Goal: Task Accomplishment & Management: Manage account settings

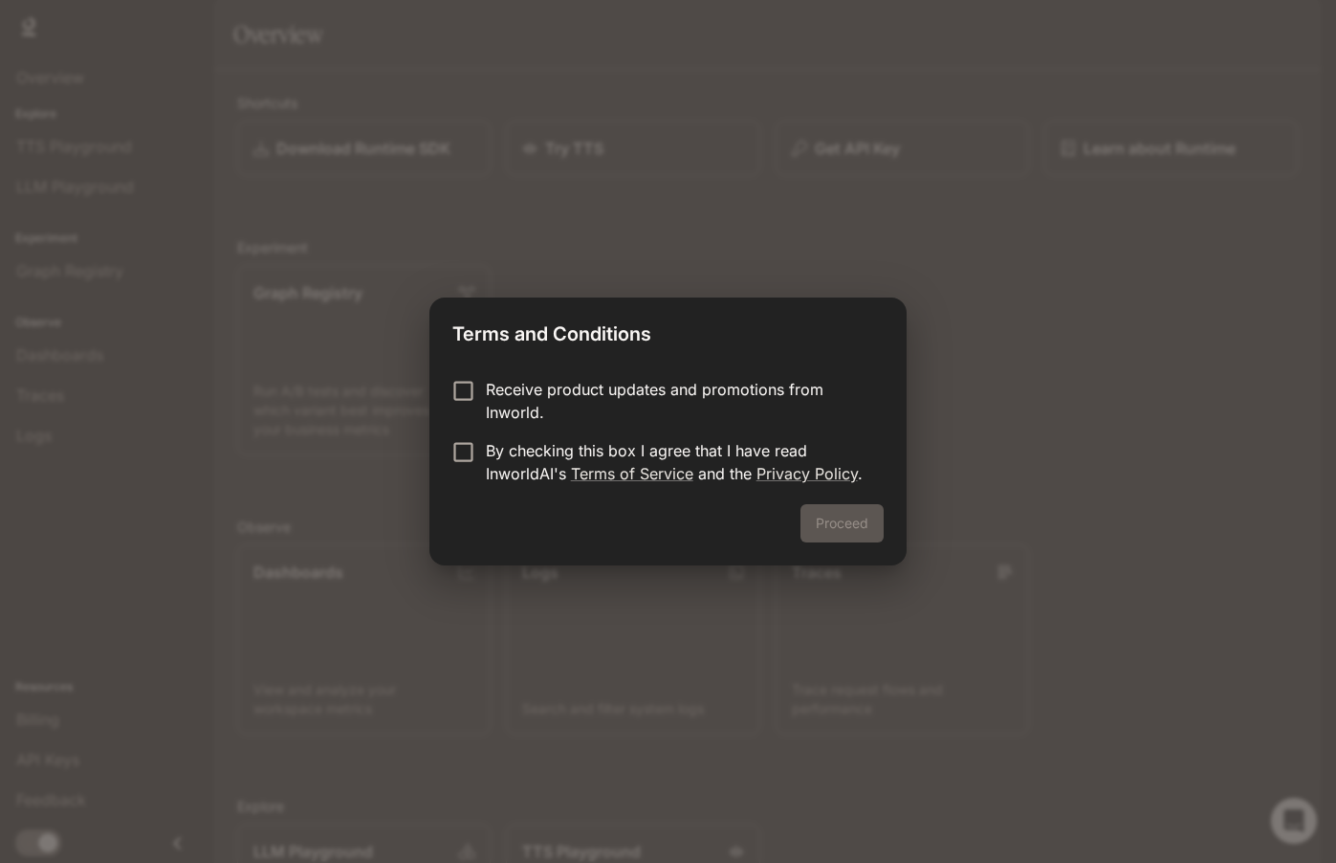
click at [493, 467] on p "By checking this box I agree that I have read InworldAI's Terms of Service and …" at bounding box center [677, 462] width 383 height 46
click at [862, 528] on button "Proceed" at bounding box center [842, 523] width 83 height 38
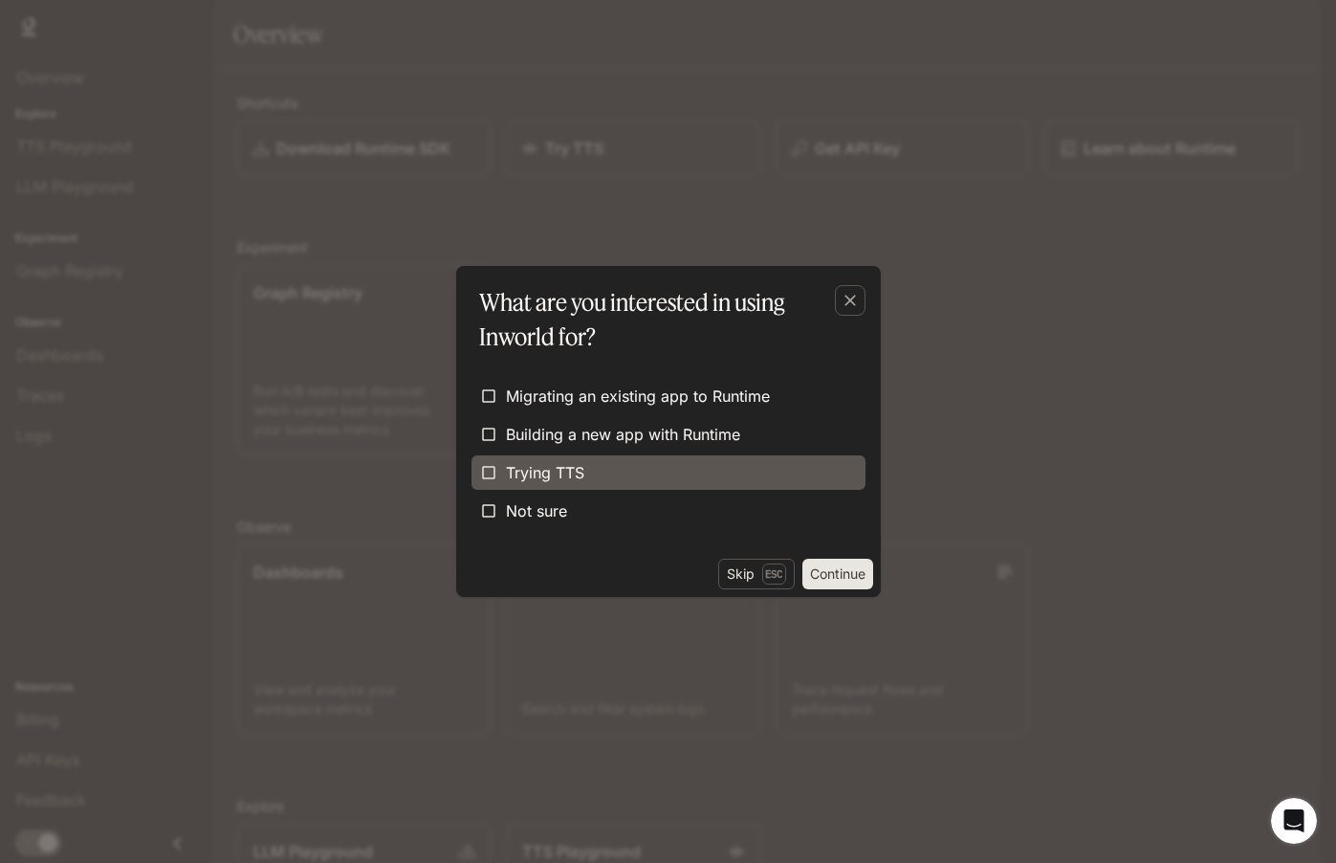
click at [616, 484] on label "Trying TTS" at bounding box center [669, 472] width 394 height 34
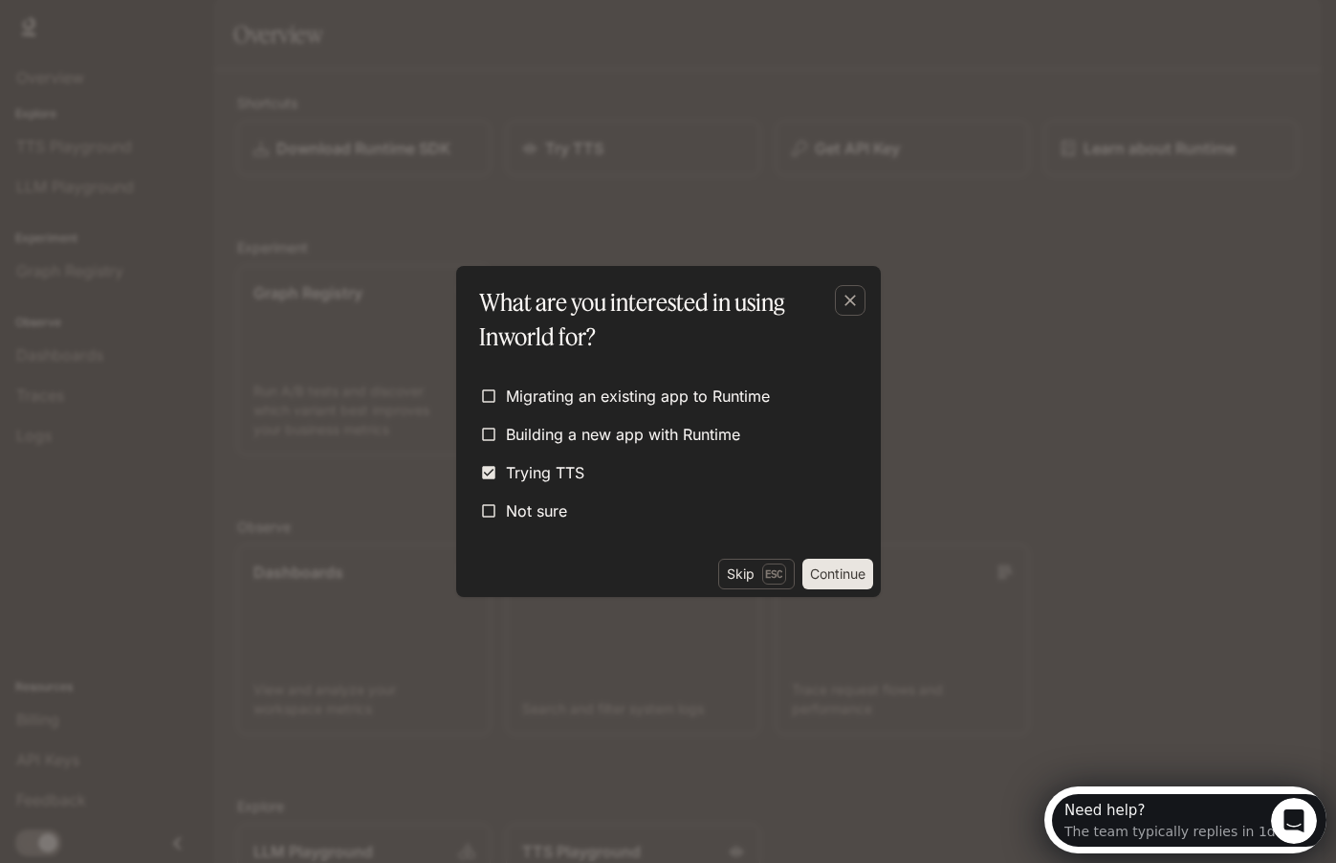
click at [840, 575] on button "Continue" at bounding box center [838, 574] width 71 height 31
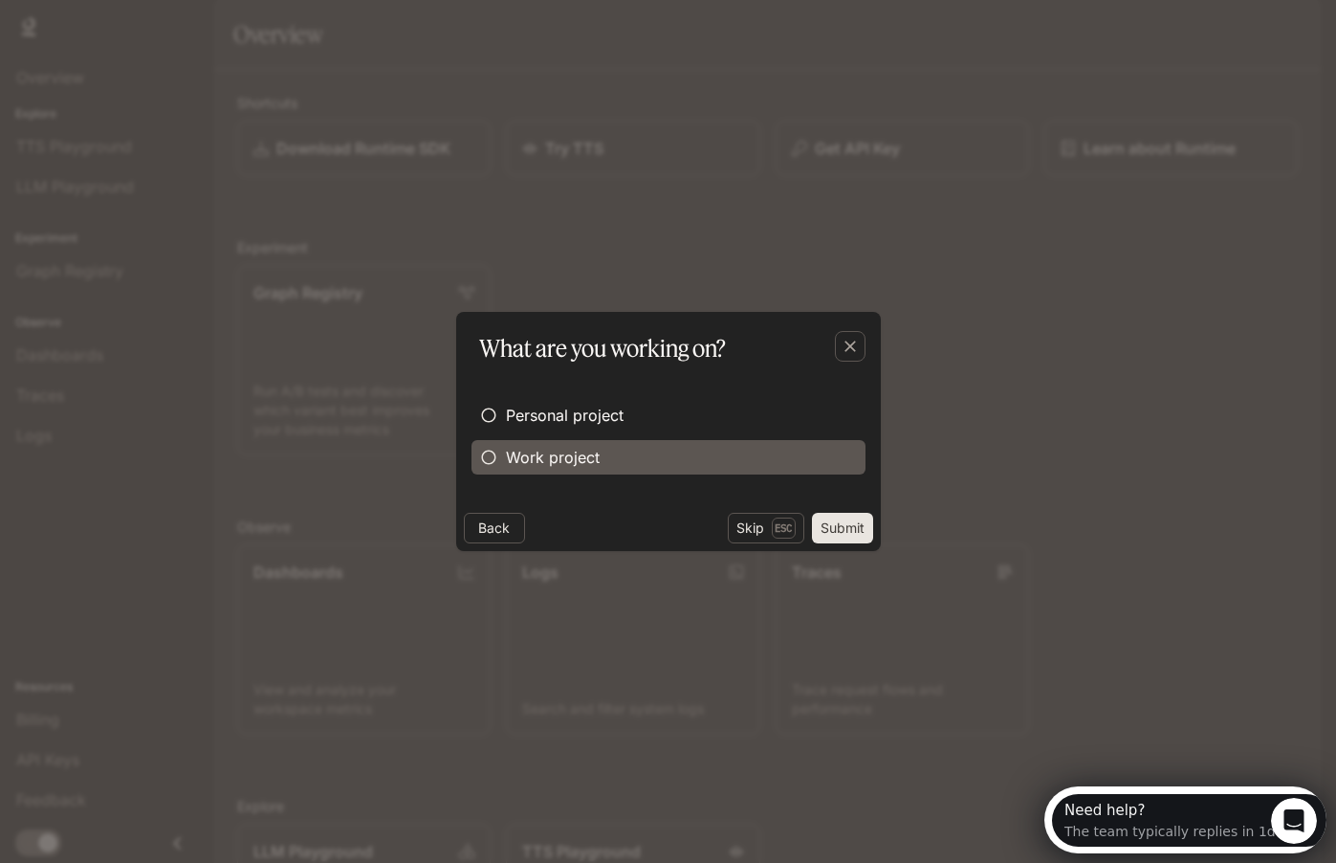
click at [547, 458] on span "Work project" at bounding box center [553, 457] width 94 height 23
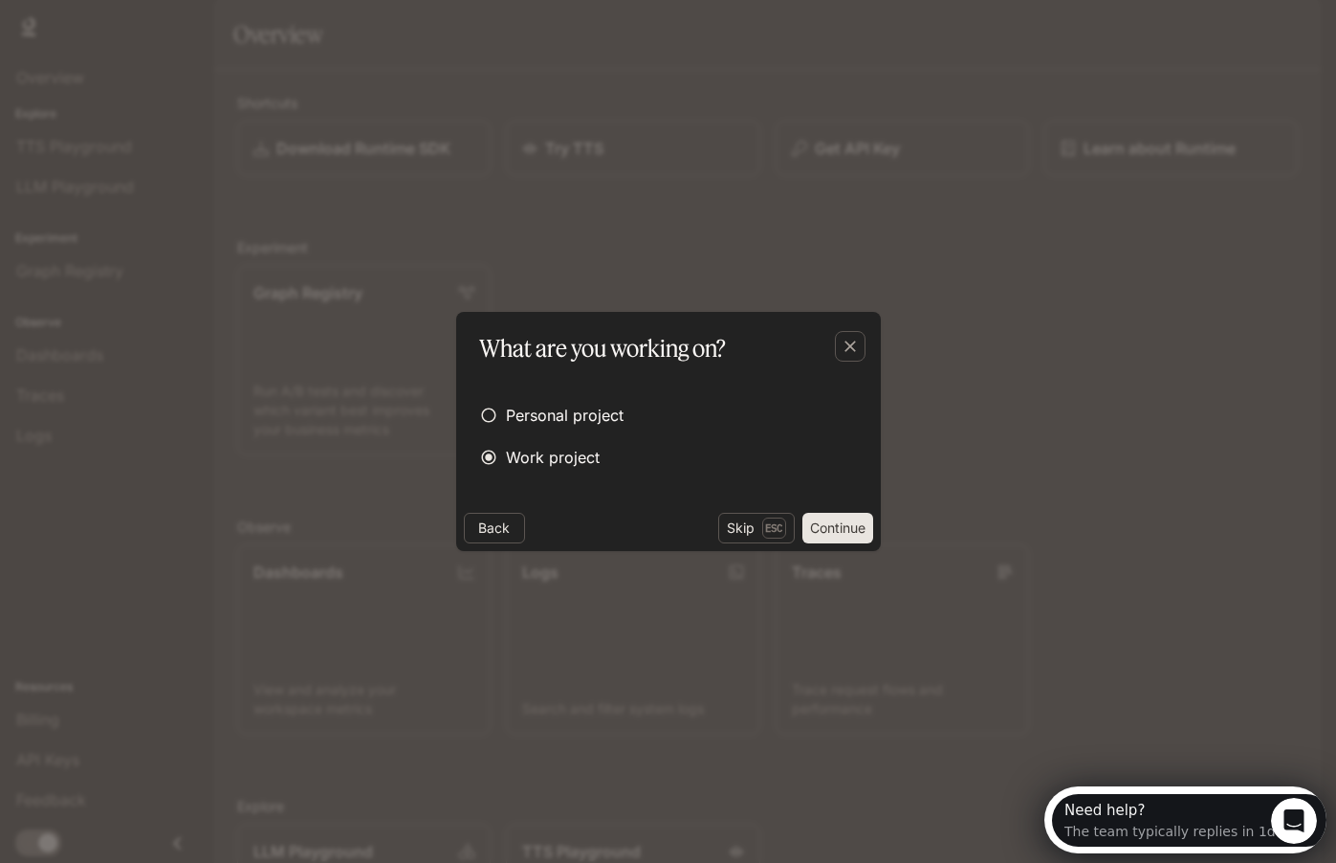
click at [818, 527] on button "Continue" at bounding box center [838, 528] width 71 height 31
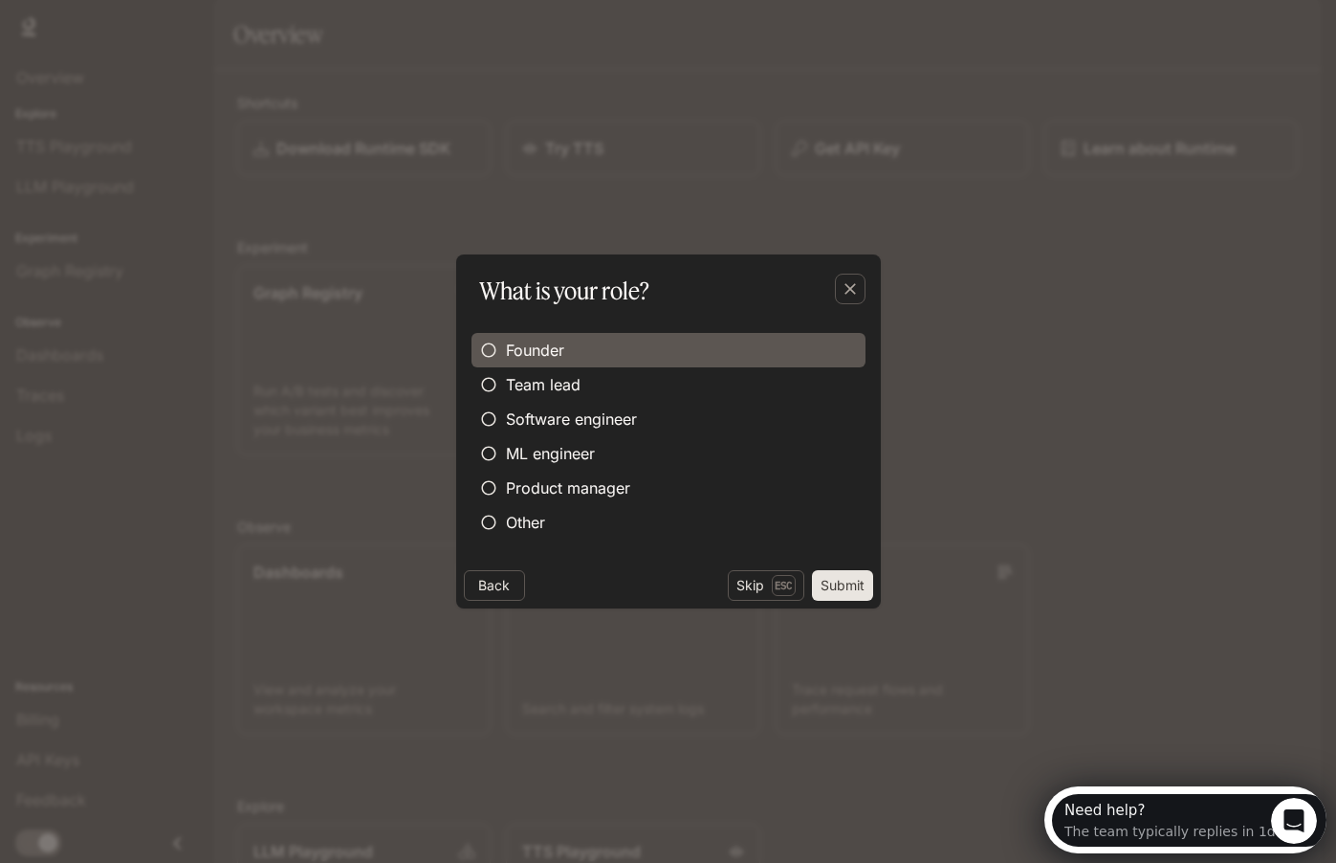
click at [571, 356] on label "Founder" at bounding box center [669, 350] width 394 height 34
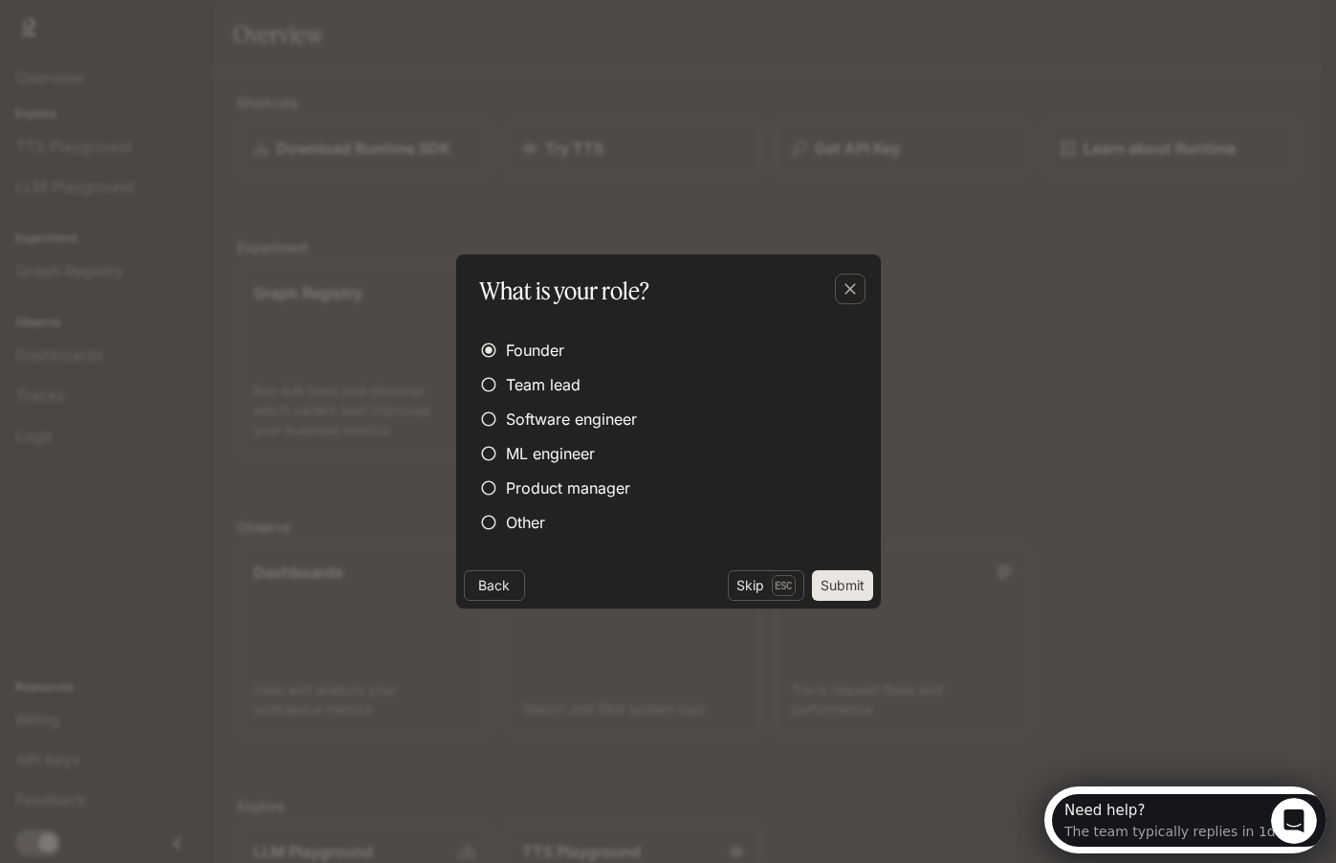
click at [857, 591] on button "Submit" at bounding box center [842, 585] width 61 height 31
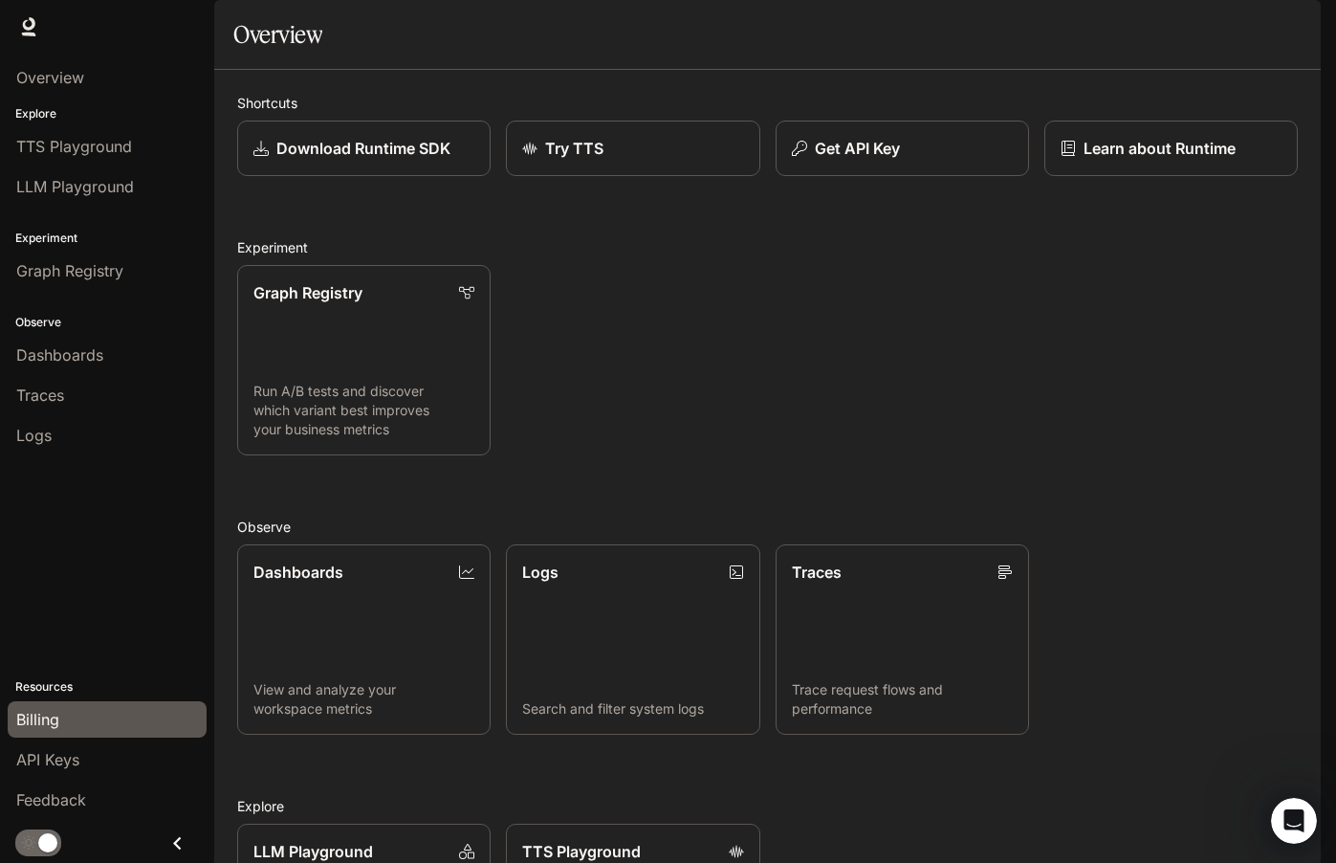
click at [73, 718] on div "Billing" at bounding box center [107, 719] width 182 height 23
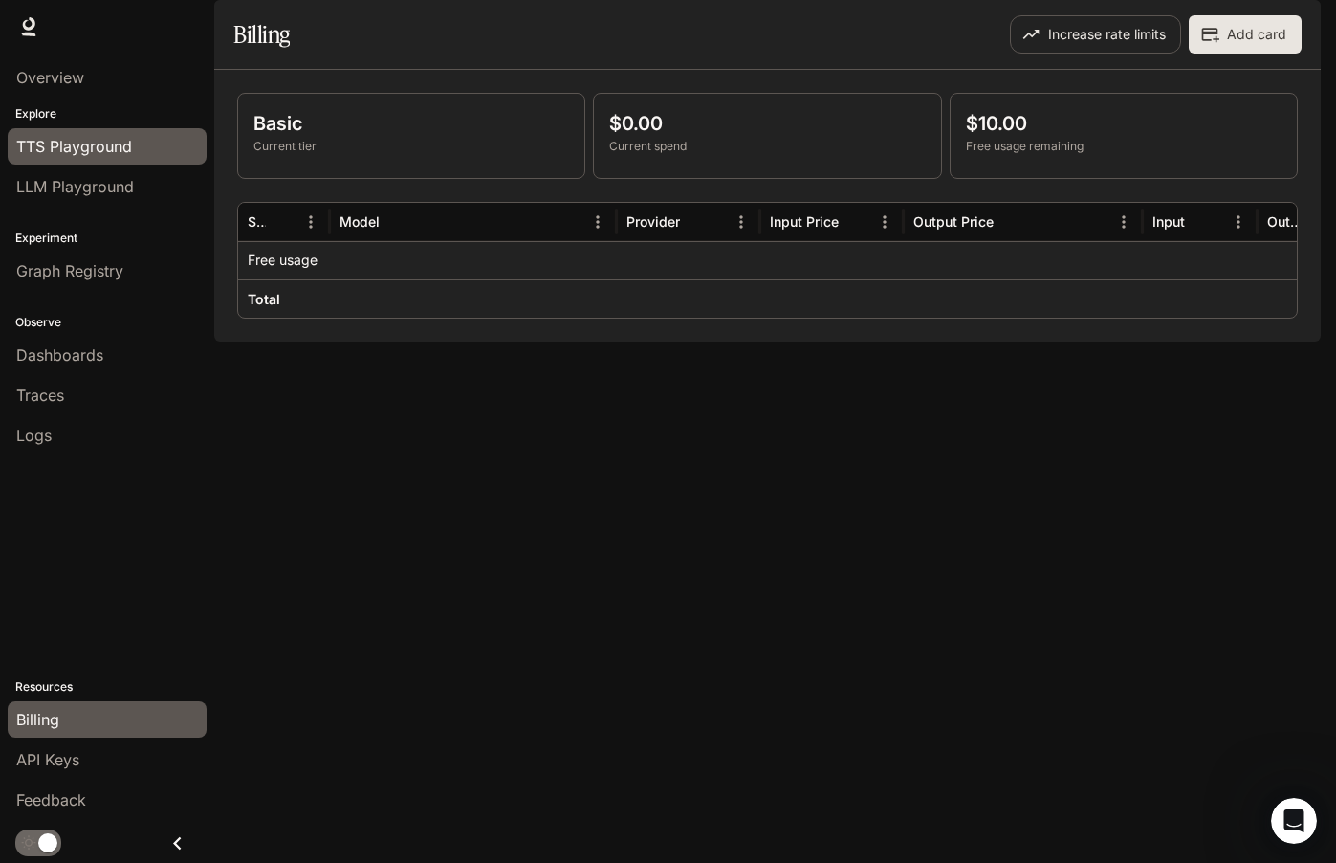
click at [111, 145] on span "TTS Playground" at bounding box center [74, 146] width 116 height 23
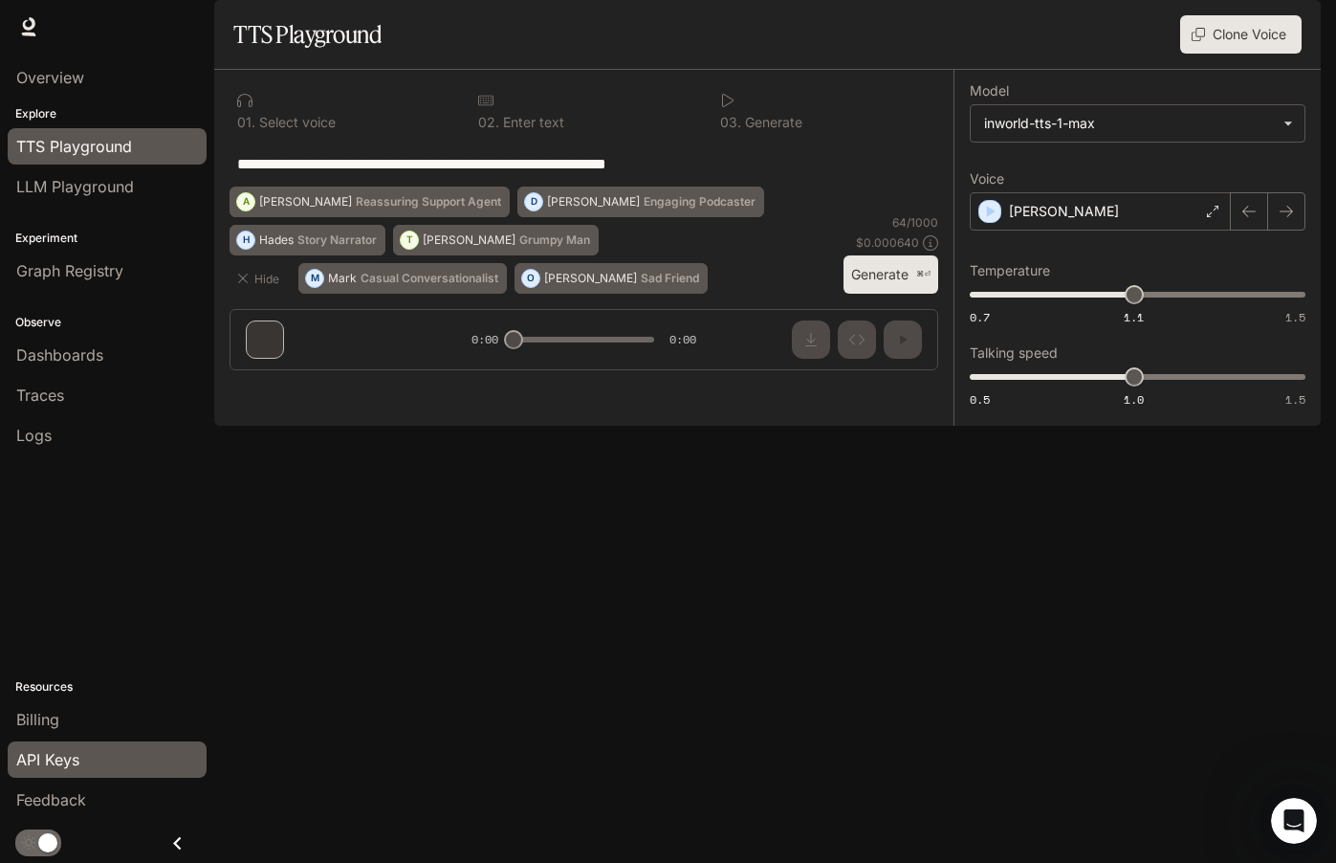
click at [81, 763] on div "API Keys" at bounding box center [107, 759] width 182 height 23
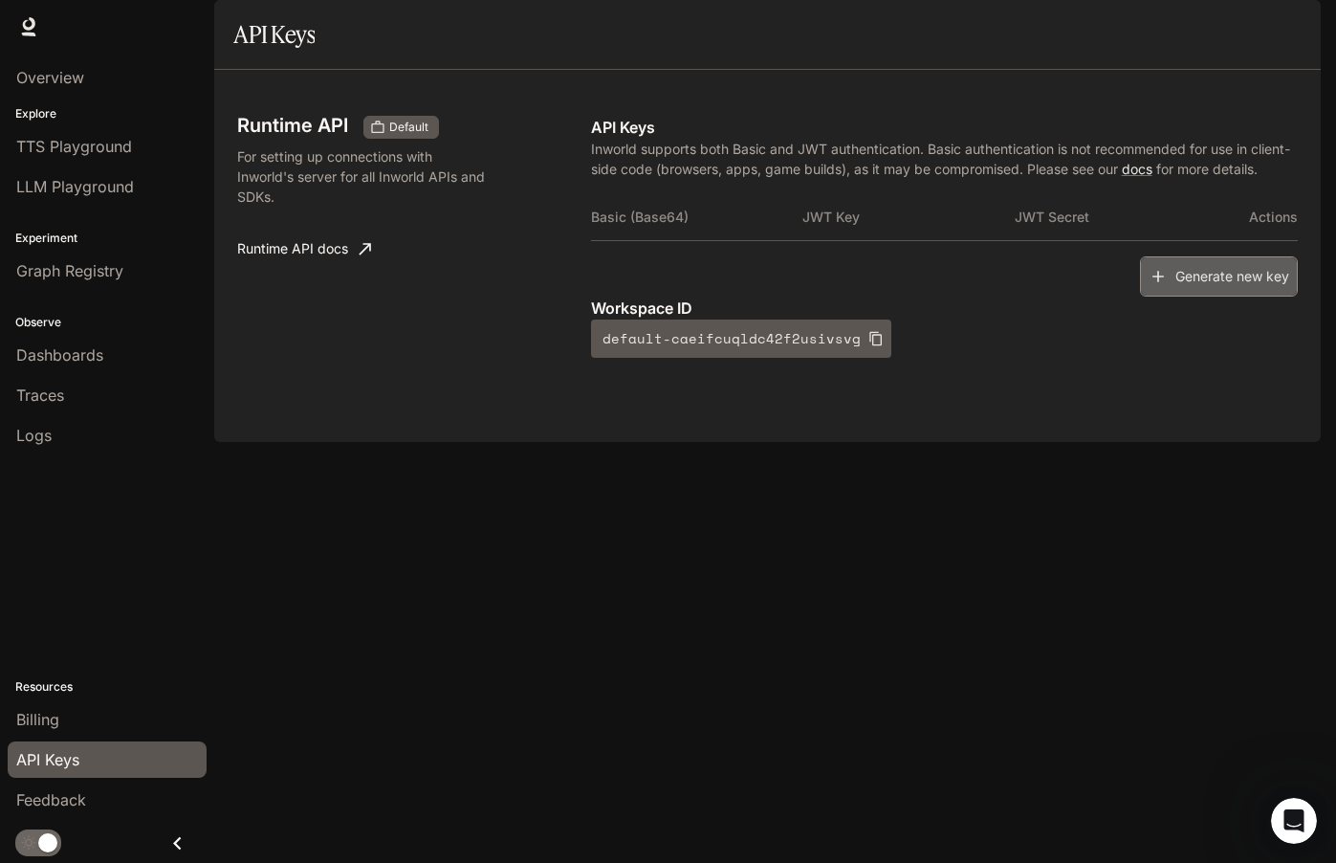
click at [1223, 297] on button "Generate new key" at bounding box center [1219, 276] width 158 height 41
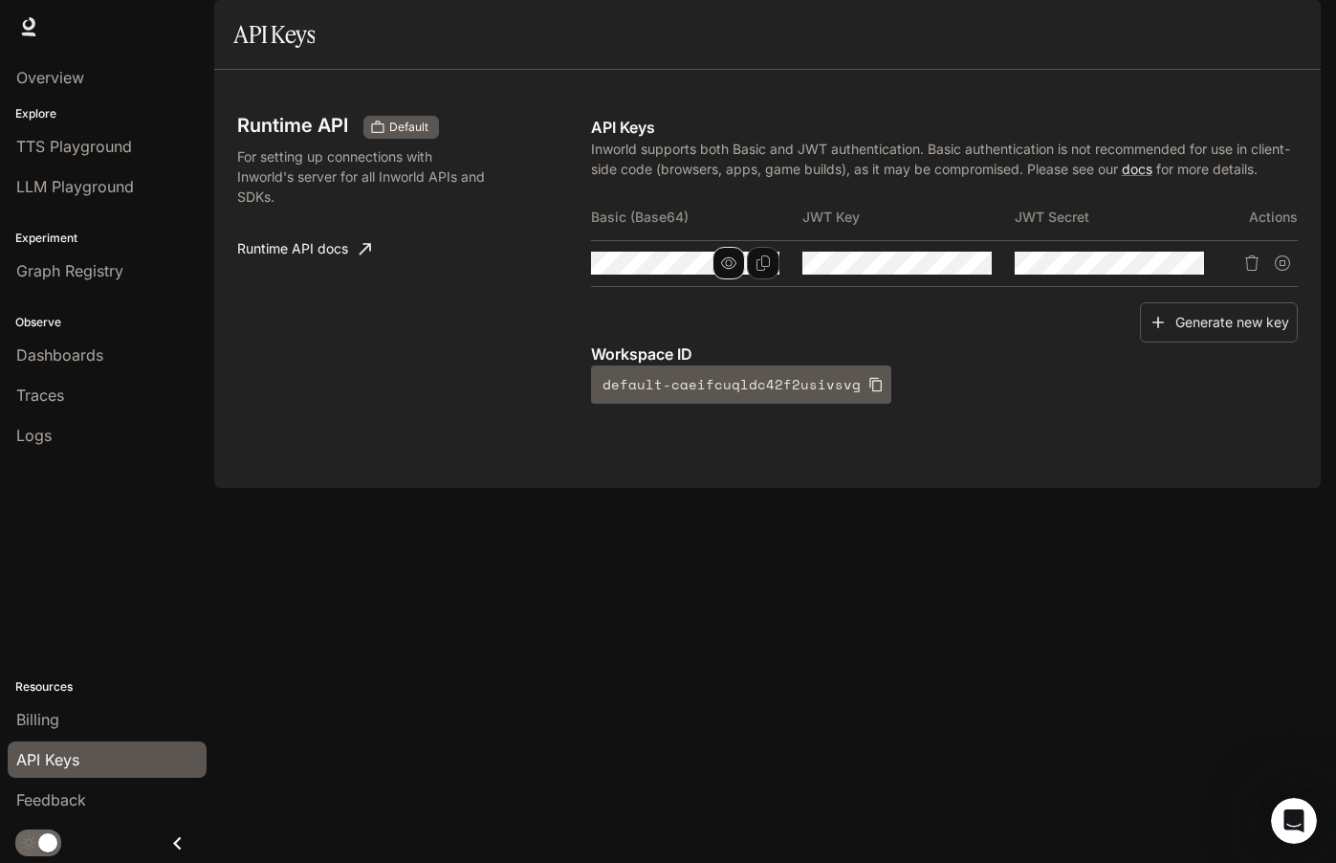
click at [740, 279] on button "button" at bounding box center [729, 263] width 33 height 33
click at [956, 279] on button "button" at bounding box center [941, 263] width 33 height 33
click at [1161, 279] on button "button" at bounding box center [1153, 263] width 33 height 33
drag, startPoint x: 592, startPoint y: 291, endPoint x: 1267, endPoint y: 351, distance: 677.1
click at [1267, 287] on table "Basic (Base64) JWT Key JWT Secret Actions" at bounding box center [944, 240] width 707 height 93
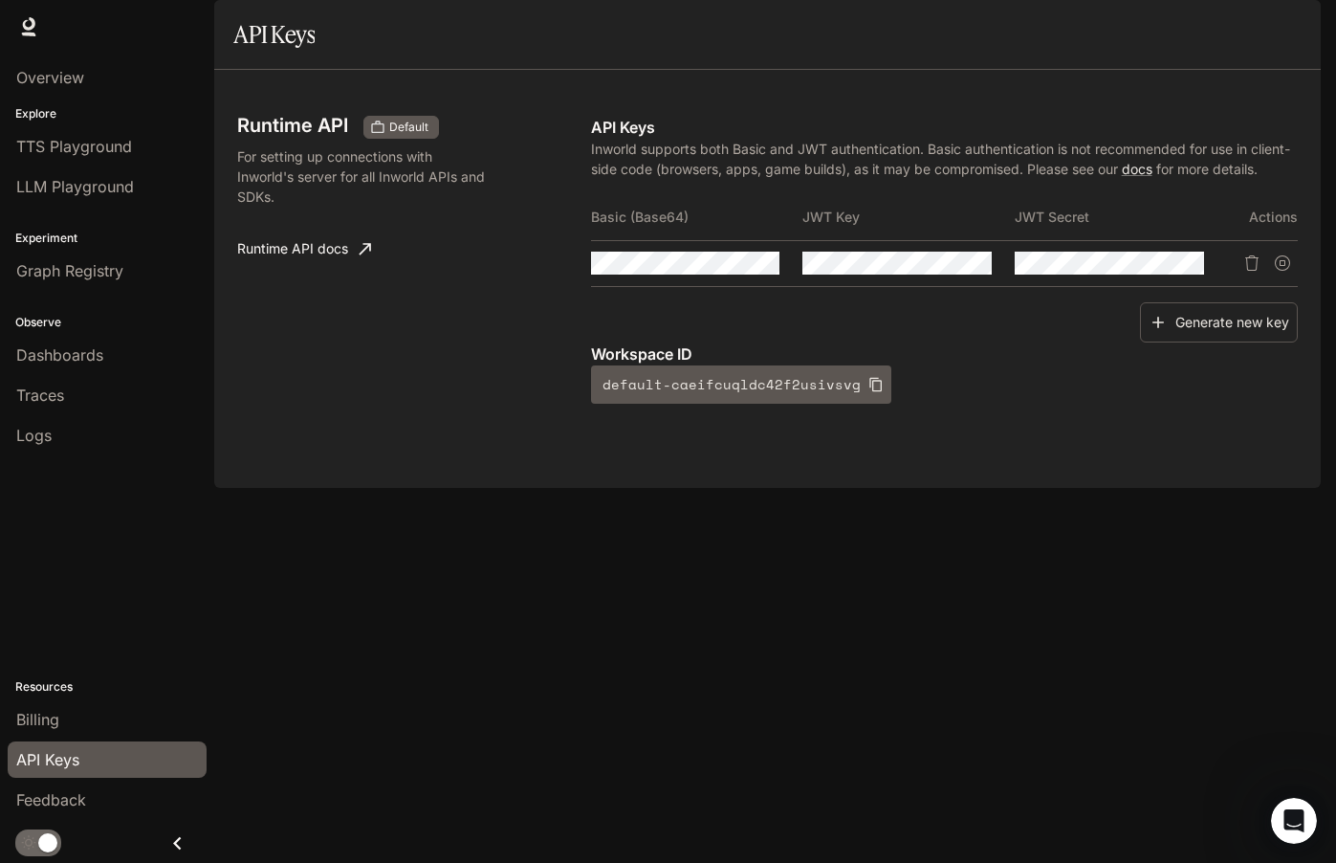
click at [1046, 343] on div "Generate new key" at bounding box center [944, 322] width 707 height 41
click at [1195, 271] on icon "Copy Secret" at bounding box center [1187, 262] width 15 height 15
click at [773, 279] on button "Copy Basic (Base64)" at bounding box center [763, 263] width 33 height 33
click at [90, 721] on div "Billing" at bounding box center [107, 719] width 182 height 23
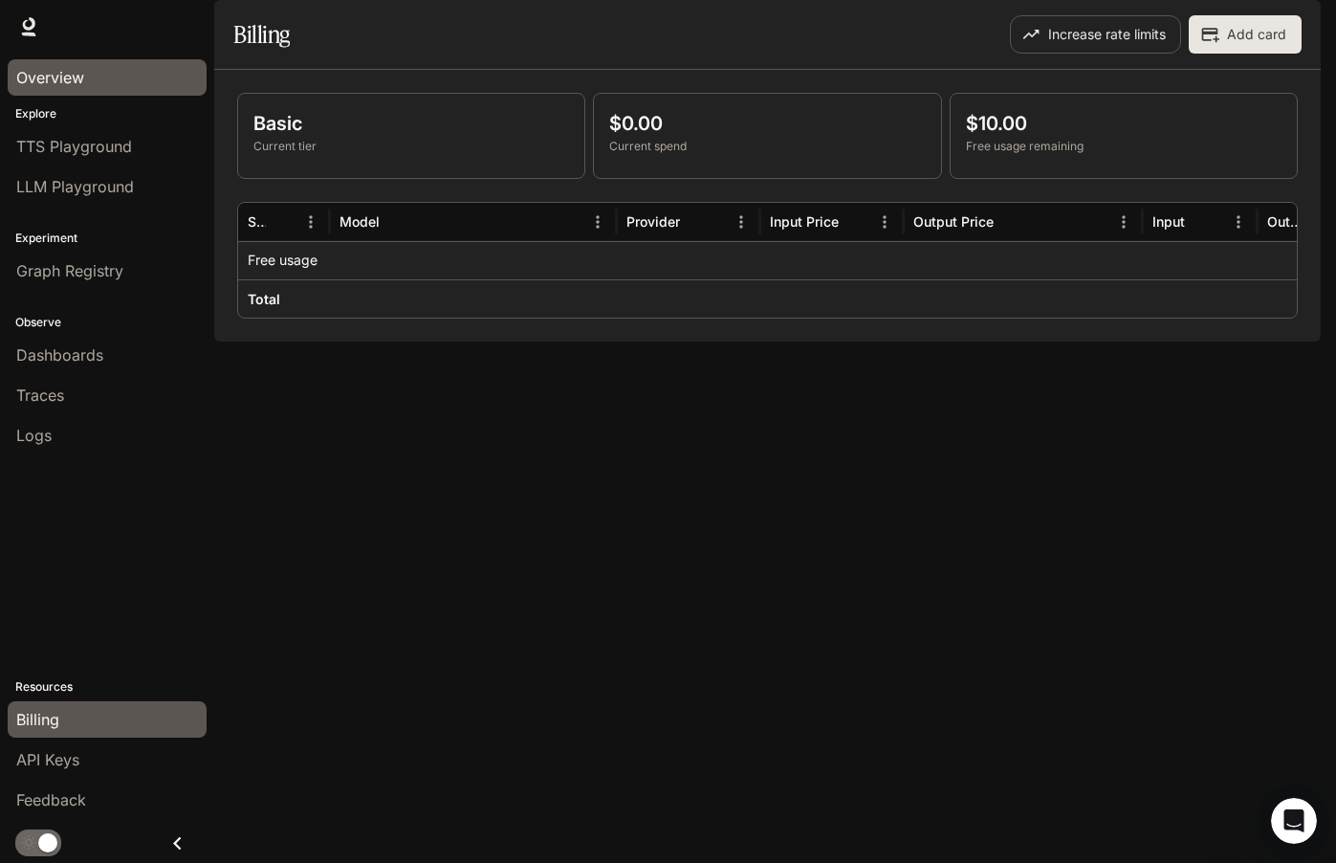
click at [61, 77] on span "Overview" at bounding box center [50, 77] width 68 height 23
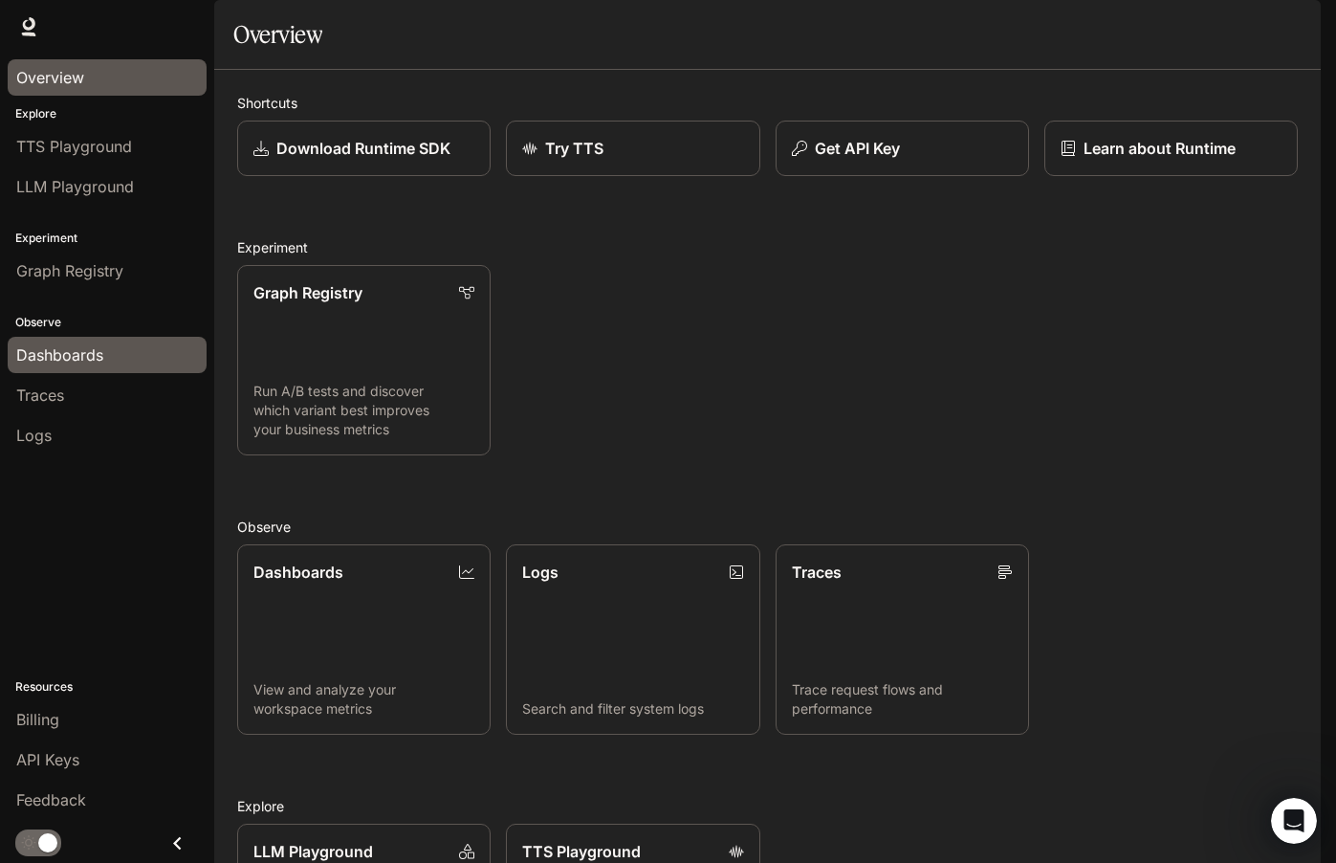
click at [74, 355] on span "Dashboards" at bounding box center [59, 354] width 87 height 23
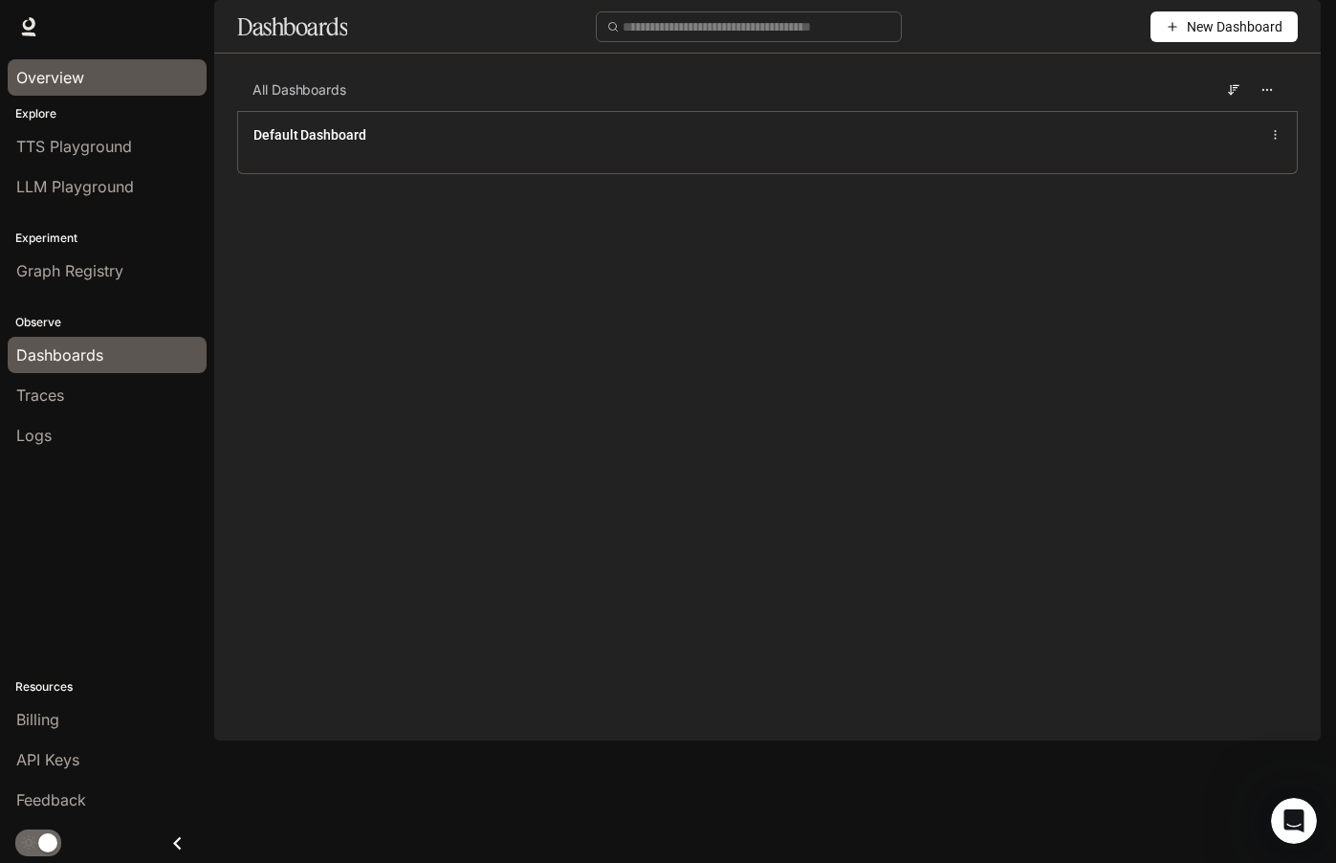
click at [85, 87] on div "Overview" at bounding box center [107, 77] width 182 height 23
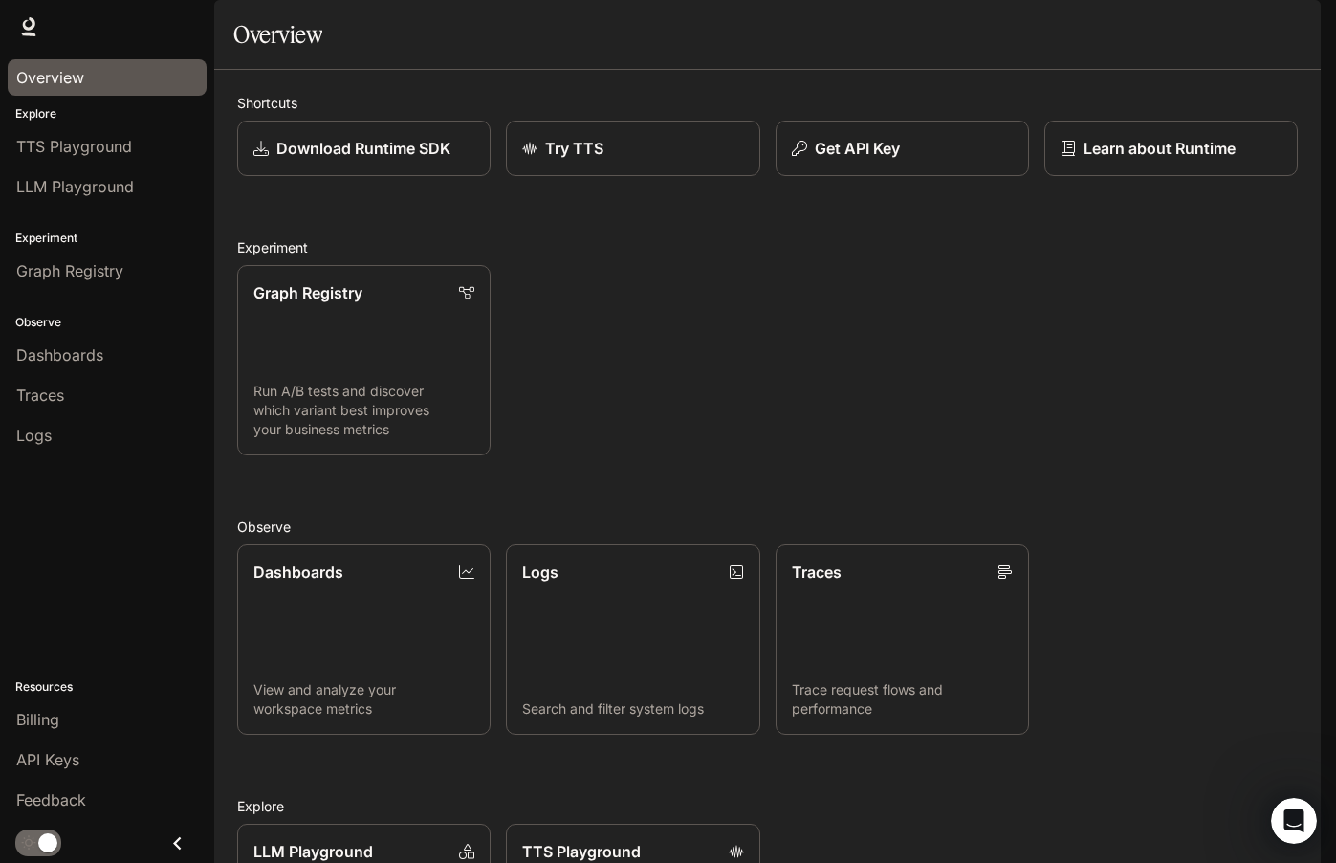
click at [1298, 30] on img "button" at bounding box center [1294, 26] width 27 height 27
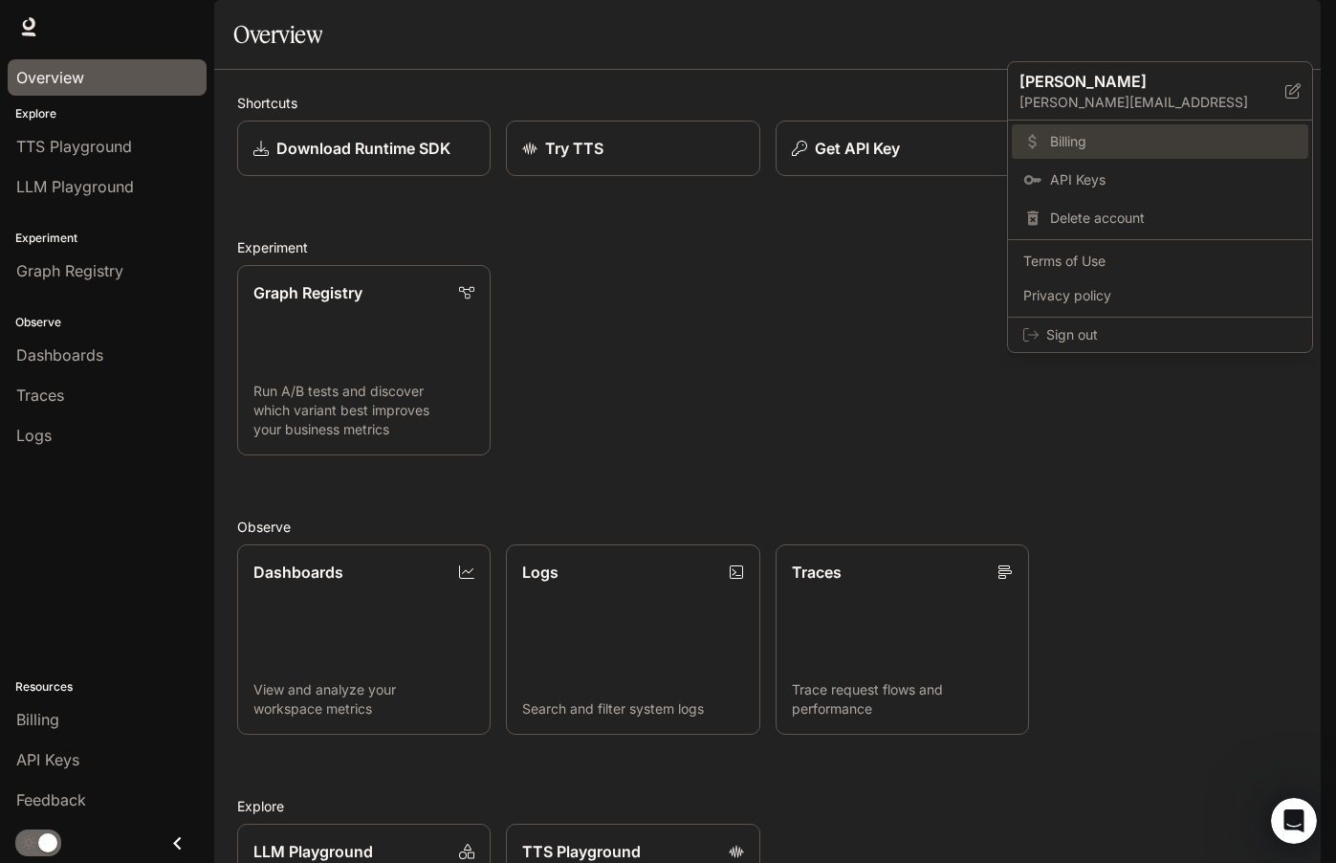
click at [1085, 146] on span "Billing" at bounding box center [1173, 141] width 247 height 19
